Goal: Participate in discussion: Engage in conversation with other users on a specific topic

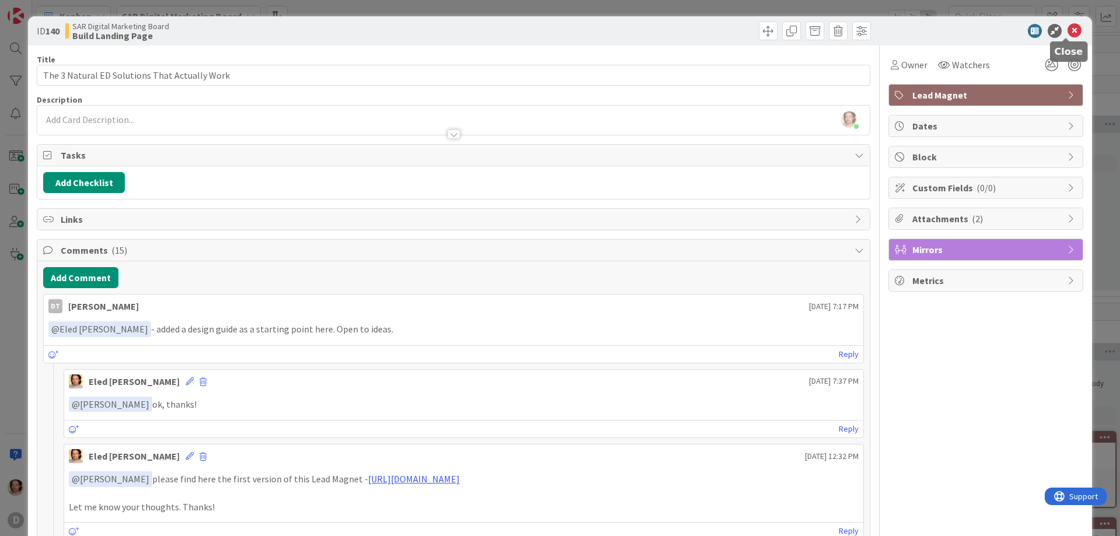
click at [1067, 33] on icon at bounding box center [1074, 31] width 14 height 14
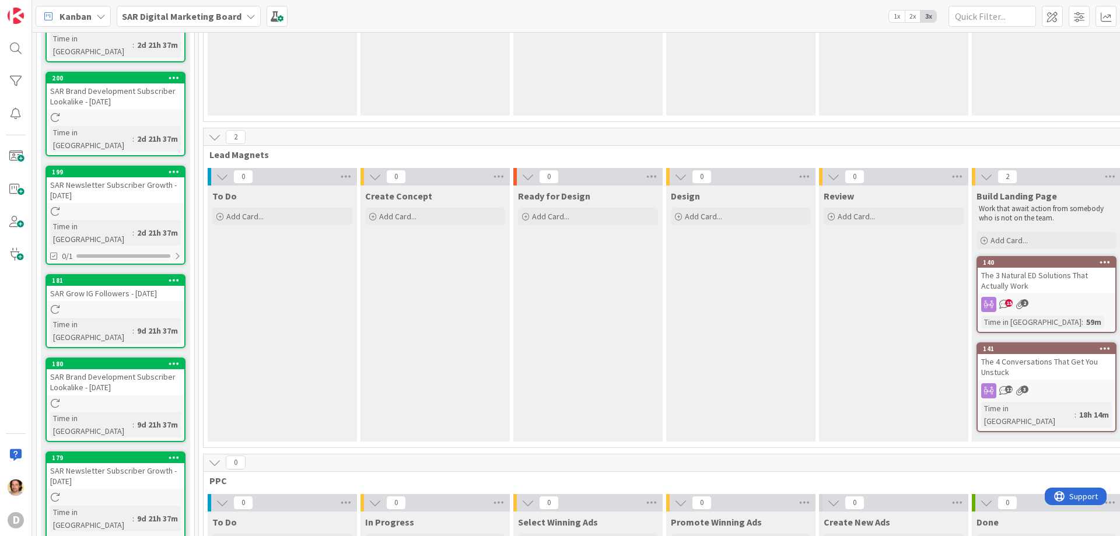
click at [1004, 309] on icon "15" at bounding box center [1004, 304] width 10 height 10
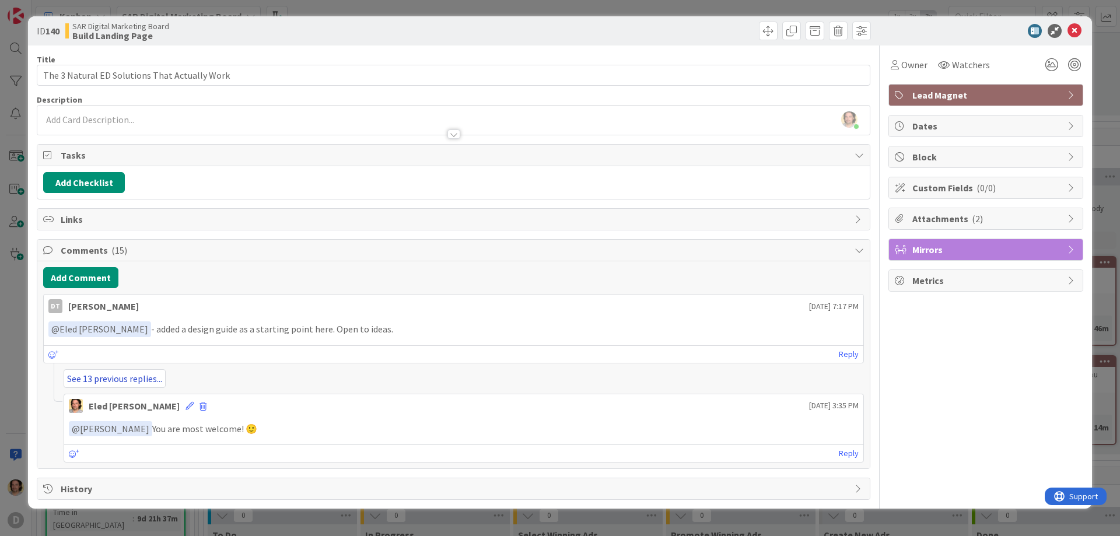
click at [113, 384] on link "See 13 previous replies..." at bounding box center [115, 378] width 102 height 19
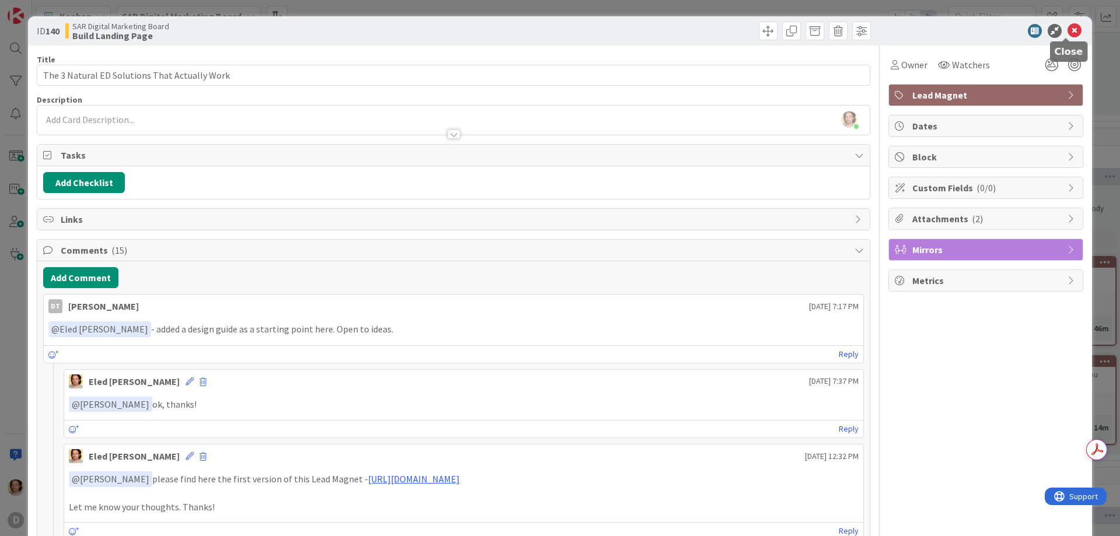
click at [1058, 27] on div at bounding box center [980, 31] width 206 height 14
click at [1067, 29] on icon at bounding box center [1074, 31] width 14 height 14
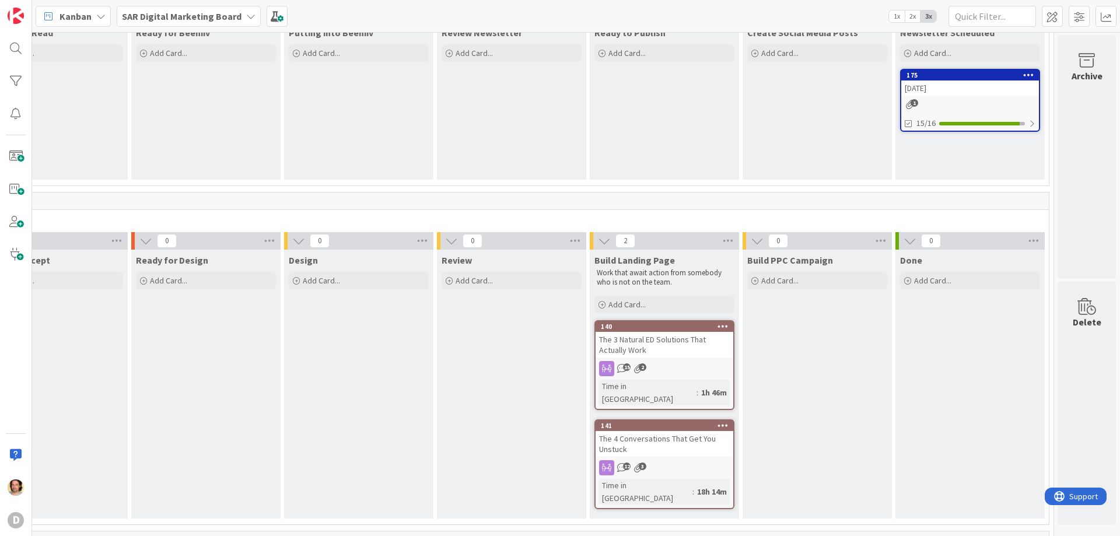
scroll to position [117, 390]
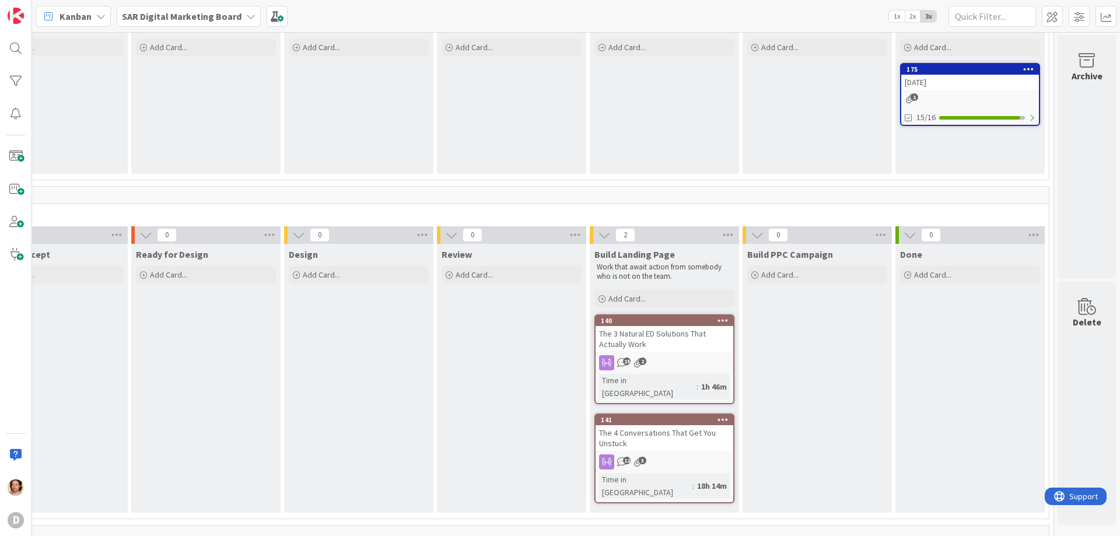
click at [653, 363] on div "15 2" at bounding box center [664, 362] width 138 height 15
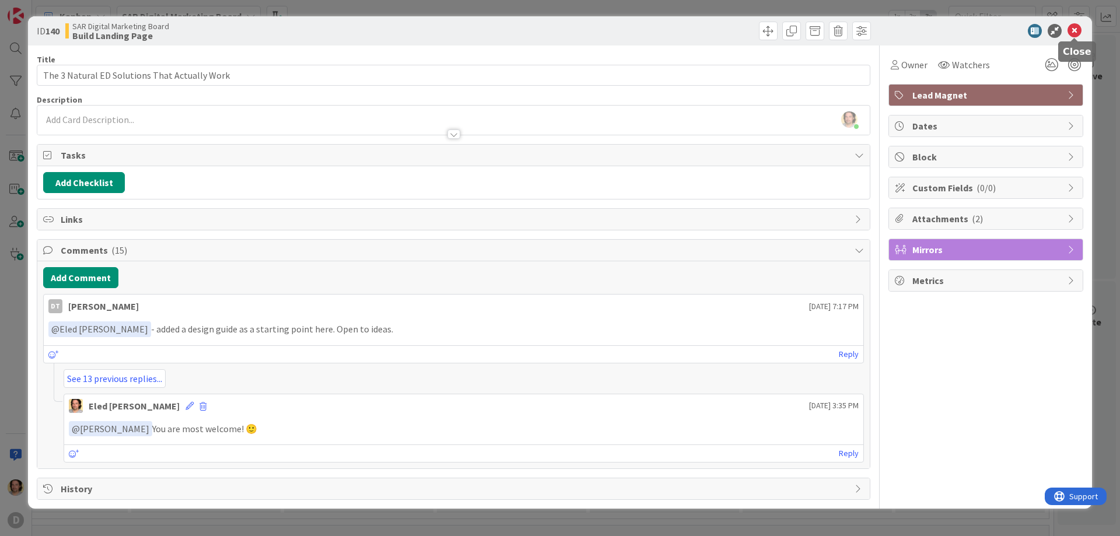
click at [1075, 30] on icon at bounding box center [1074, 31] width 14 height 14
